Goal: Navigation & Orientation: Find specific page/section

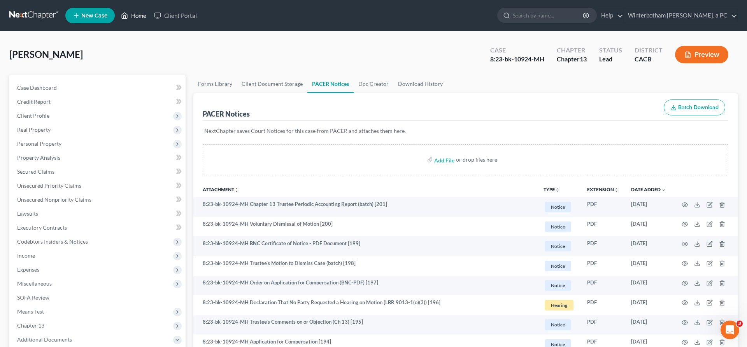
click at [117, 11] on link "Home" at bounding box center [133, 16] width 33 height 14
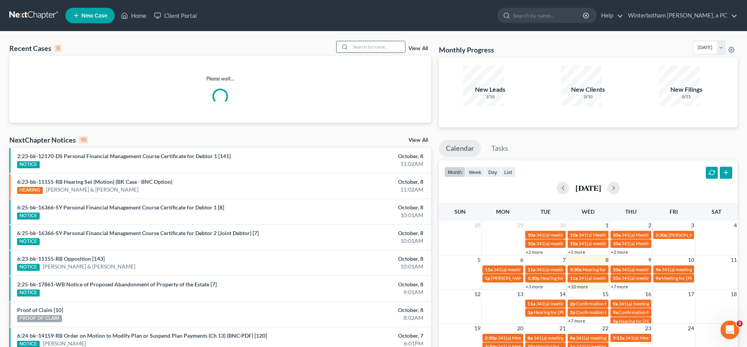
click at [386, 41] on input "search" at bounding box center [377, 46] width 54 height 11
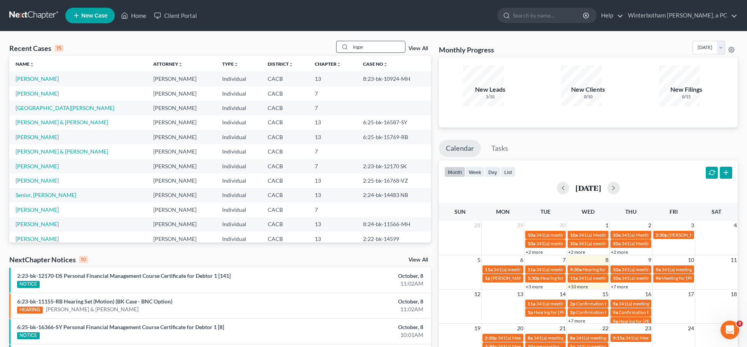
type input "ingar"
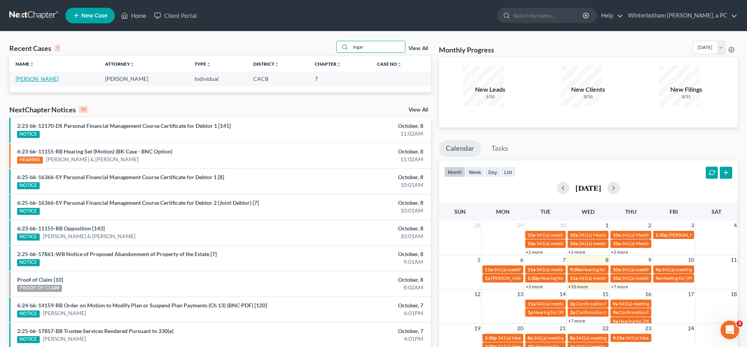
click at [17, 75] on link "[PERSON_NAME]" at bounding box center [37, 78] width 43 height 7
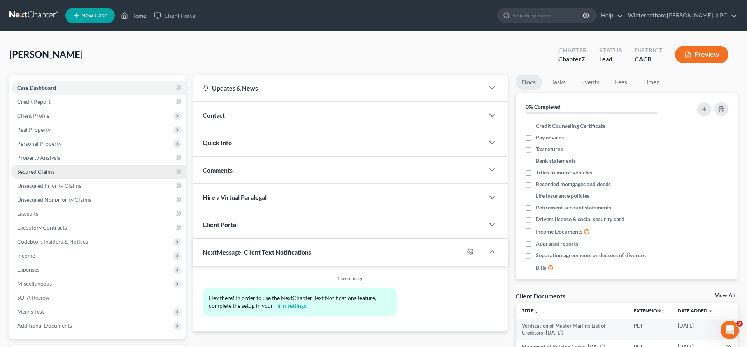
click at [46, 165] on link "Secured Claims" at bounding box center [98, 172] width 175 height 14
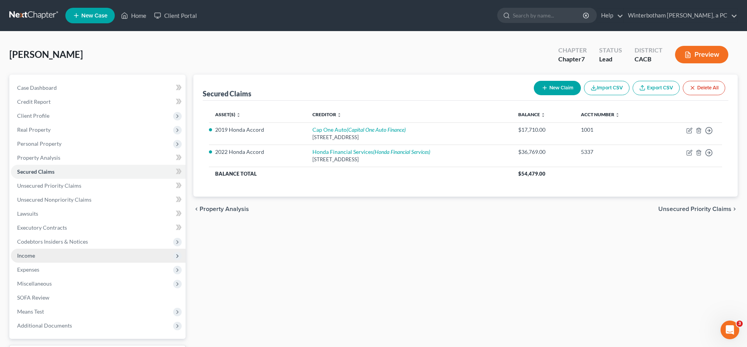
click at [36, 249] on span "Income" at bounding box center [98, 256] width 175 height 14
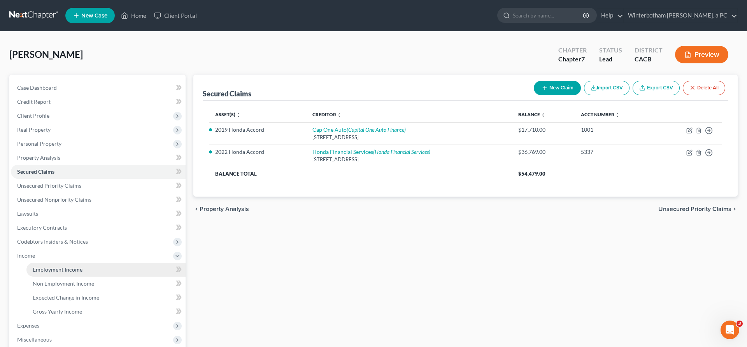
click at [43, 266] on span "Employment Income" at bounding box center [58, 269] width 50 height 7
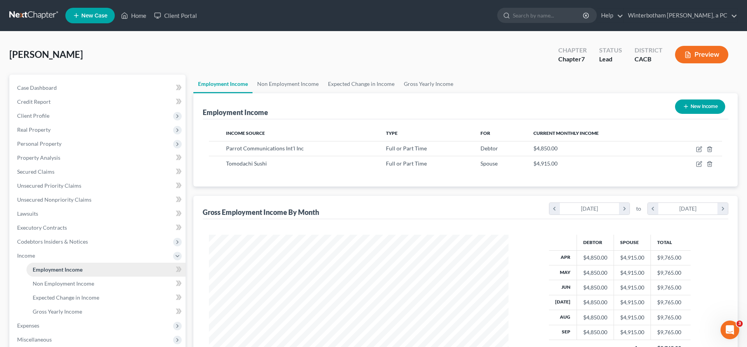
scroll to position [150, 315]
click at [117, 10] on link "Home" at bounding box center [133, 16] width 33 height 14
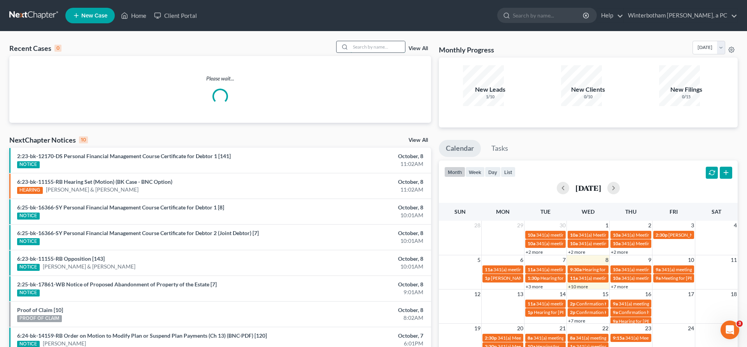
click at [401, 41] on input "search" at bounding box center [377, 46] width 54 height 11
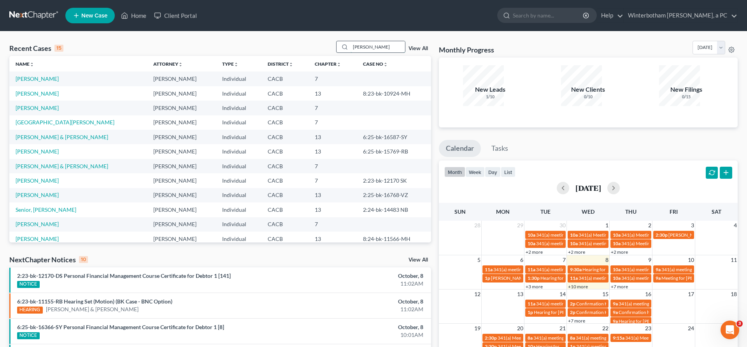
type input "[PERSON_NAME]"
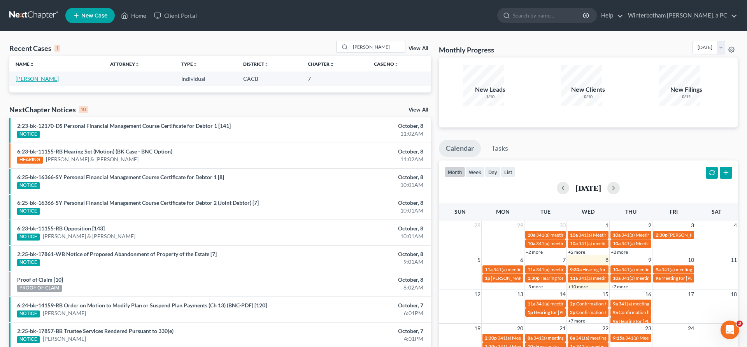
click at [28, 75] on link "[PERSON_NAME]" at bounding box center [37, 78] width 43 height 7
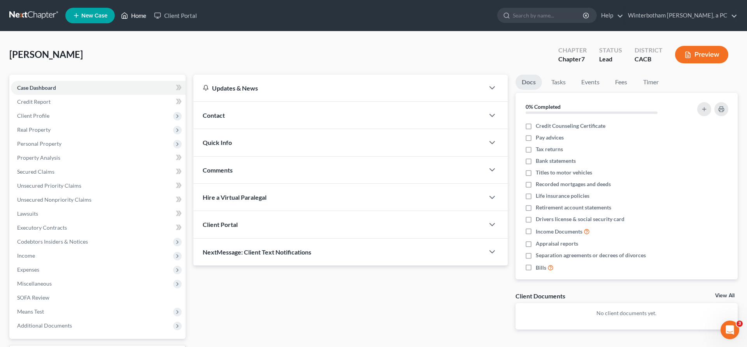
click at [117, 15] on link "Home" at bounding box center [133, 16] width 33 height 14
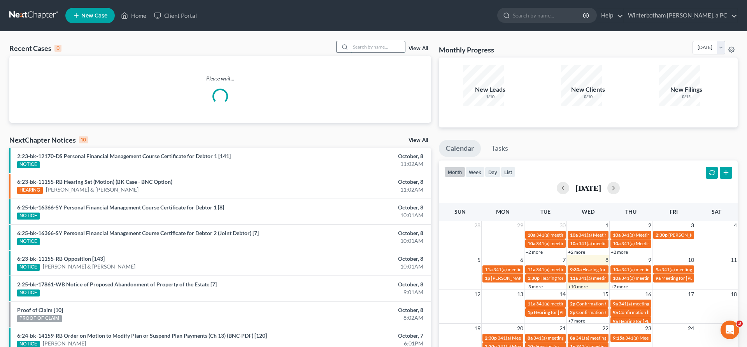
click at [380, 41] on input "search" at bounding box center [377, 46] width 54 height 11
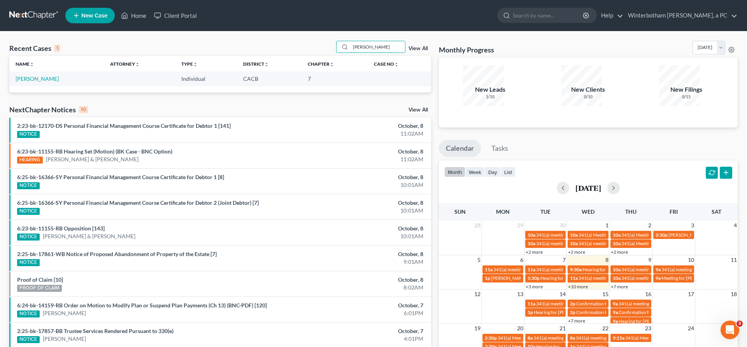
type input "[PERSON_NAME]"
